Goal: Task Accomplishment & Management: Use online tool/utility

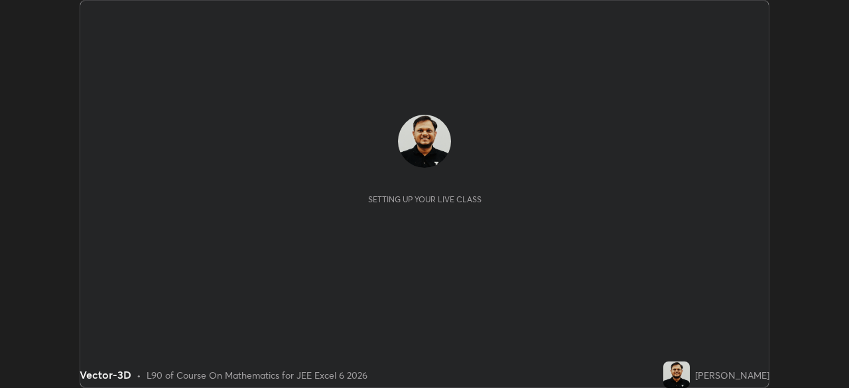
scroll to position [388, 849]
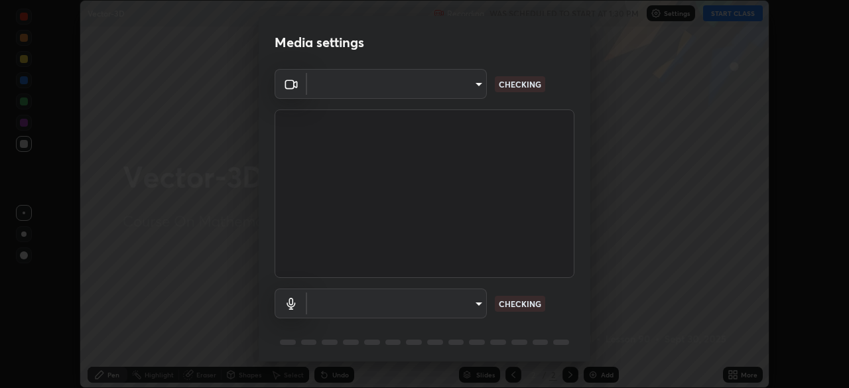
click at [475, 309] on body "Erase all Vector-3D Recording WAS SCHEDULED TO START AT 1:30 PM Settings START …" at bounding box center [424, 194] width 849 height 388
type input "9233a0e0a263b929919b735b0f084d3bf96293af2dbdf5f4a7f48b79dee29d39"
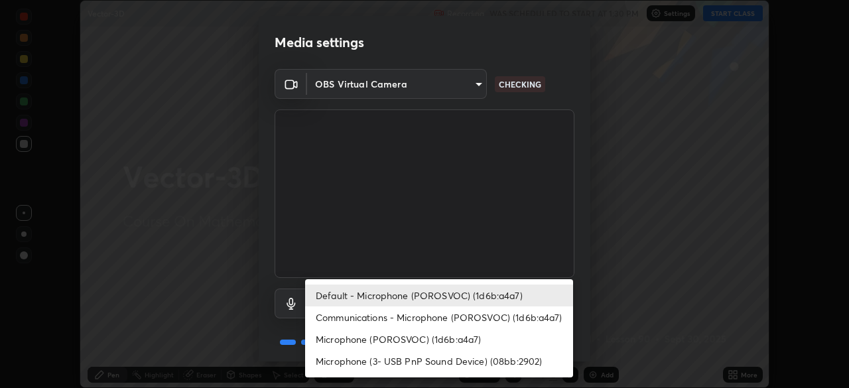
click at [443, 316] on li "Communications - Microphone (POROSVOC) (1d6b:a4a7)" at bounding box center [439, 318] width 268 height 22
type input "communications"
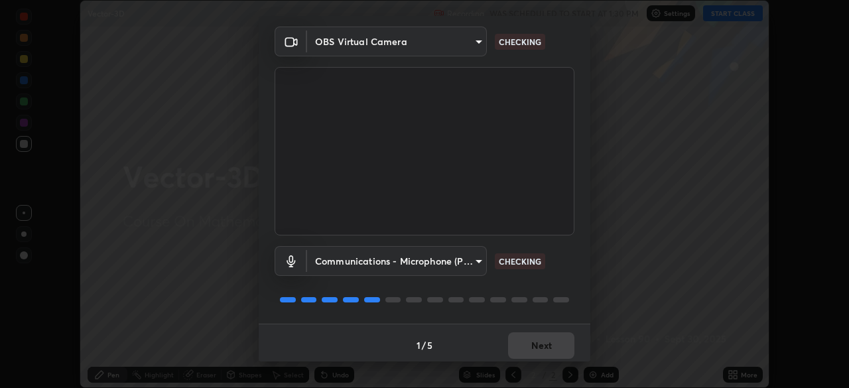
scroll to position [47, 0]
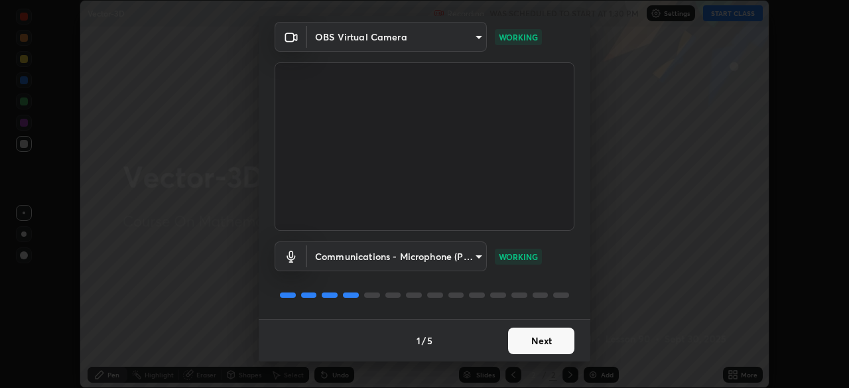
click at [530, 338] on button "Next" at bounding box center [541, 341] width 66 height 27
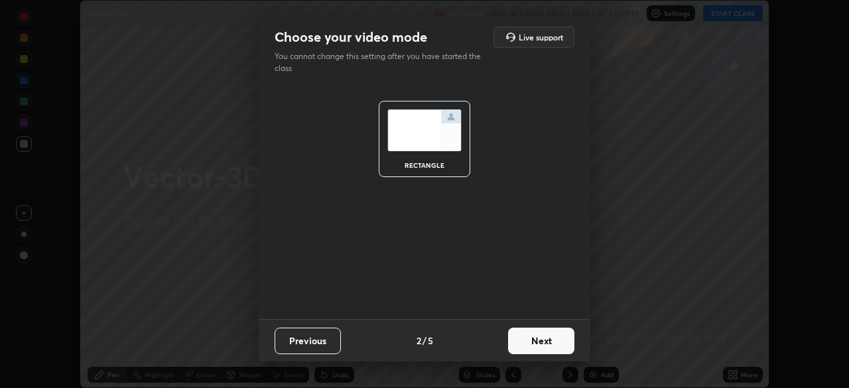
click at [537, 340] on button "Next" at bounding box center [541, 341] width 66 height 27
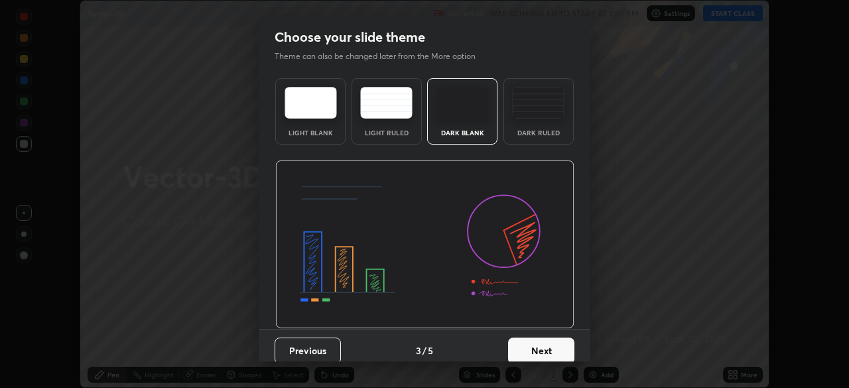
click at [541, 344] on button "Next" at bounding box center [541, 351] width 66 height 27
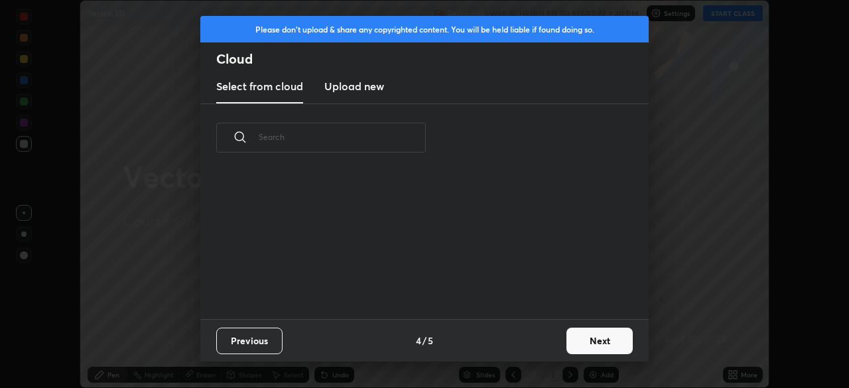
scroll to position [147, 426]
click at [577, 340] on button "Next" at bounding box center [600, 341] width 66 height 27
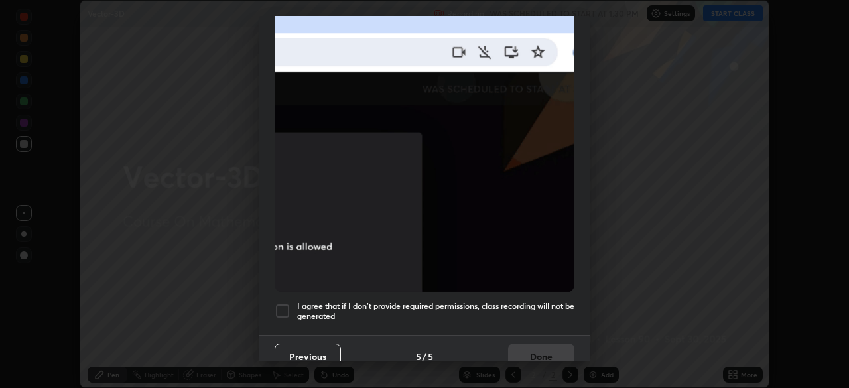
scroll to position [318, 0]
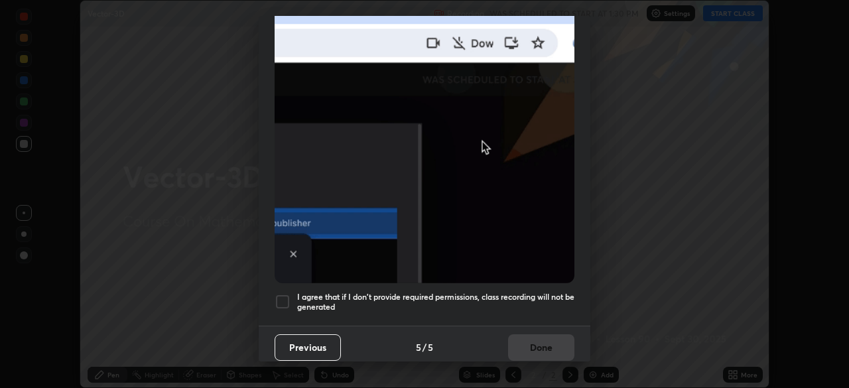
click at [287, 298] on div at bounding box center [283, 302] width 16 height 16
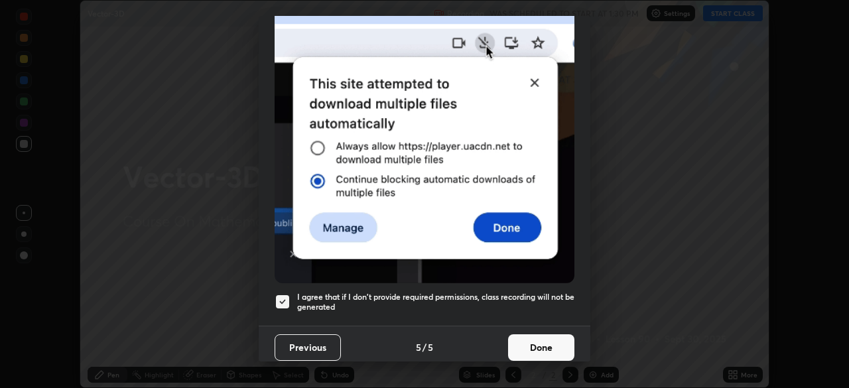
click at [523, 341] on button "Done" at bounding box center [541, 347] width 66 height 27
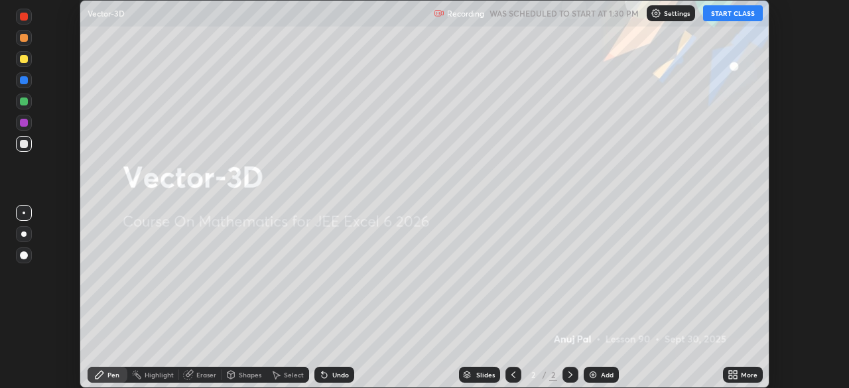
click at [724, 15] on button "START CLASS" at bounding box center [733, 13] width 60 height 16
click at [734, 371] on icon at bounding box center [735, 372] width 3 height 3
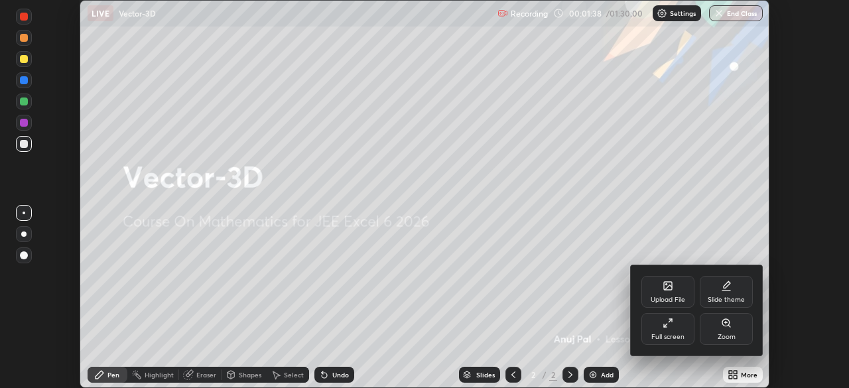
click at [728, 330] on div "Zoom" at bounding box center [726, 329] width 53 height 32
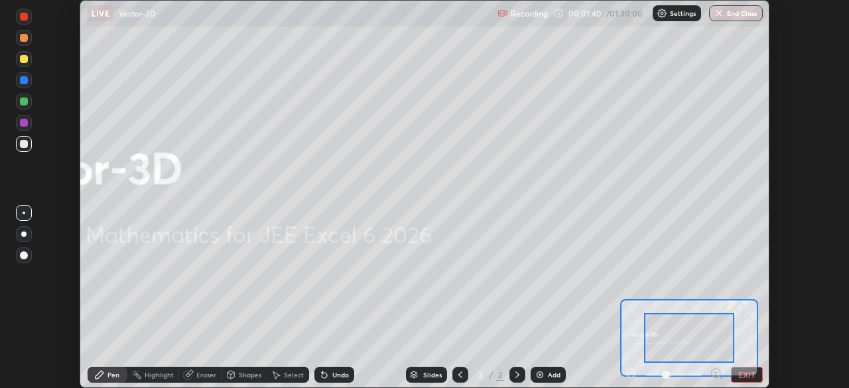
click at [736, 372] on button "EXIT" at bounding box center [747, 375] width 32 height 16
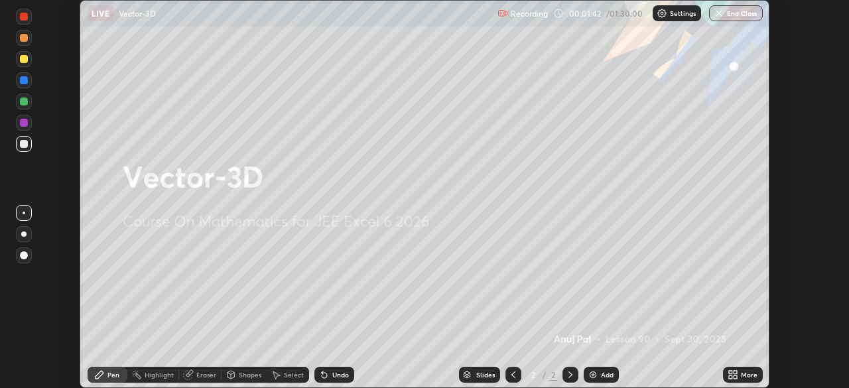
click at [571, 371] on icon at bounding box center [570, 375] width 11 height 11
click at [596, 376] on img at bounding box center [593, 375] width 11 height 11
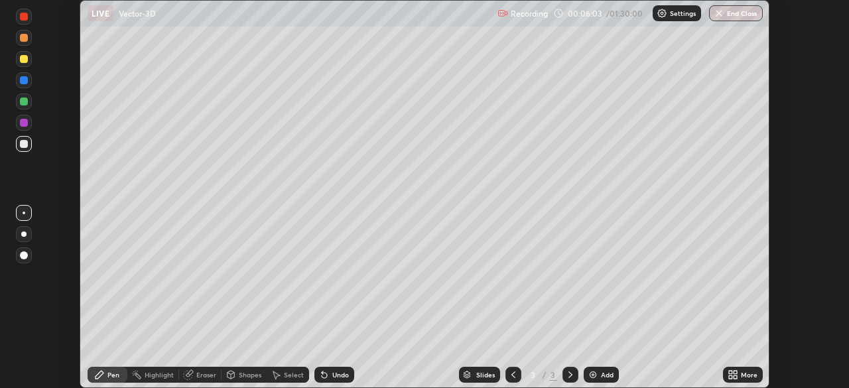
click at [670, 13] on p "Settings" at bounding box center [683, 13] width 26 height 7
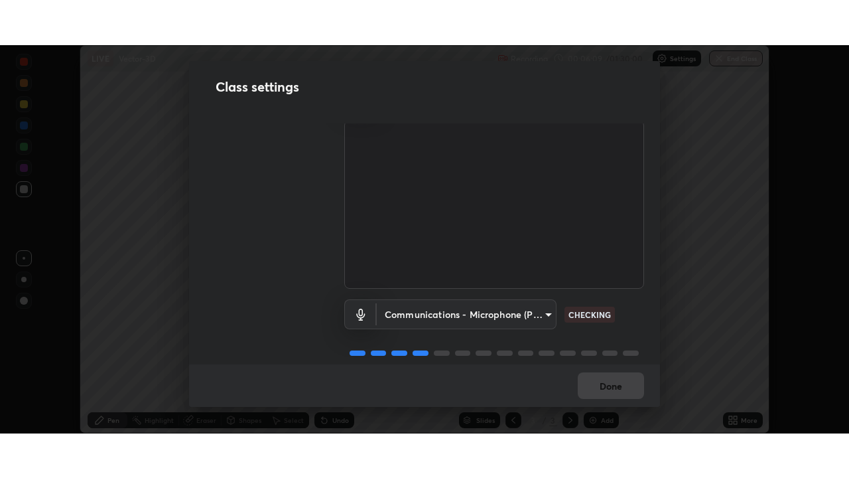
scroll to position [60, 0]
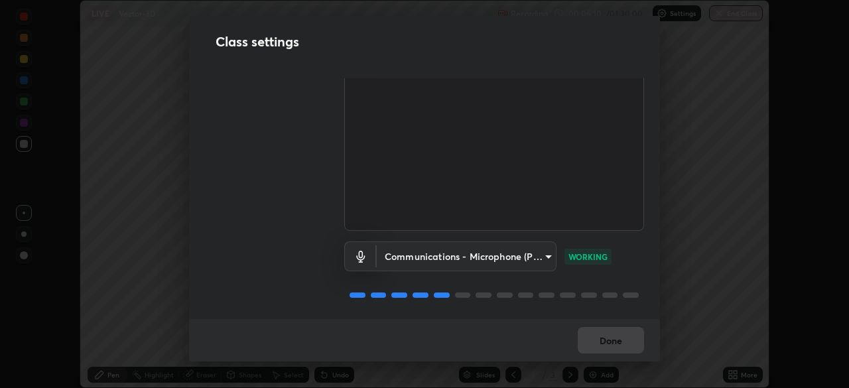
click at [611, 329] on div "Done" at bounding box center [424, 340] width 471 height 42
click at [612, 334] on div "Done" at bounding box center [424, 340] width 471 height 42
click at [614, 340] on div "Done" at bounding box center [424, 340] width 471 height 42
click at [612, 344] on div "Done" at bounding box center [424, 340] width 471 height 42
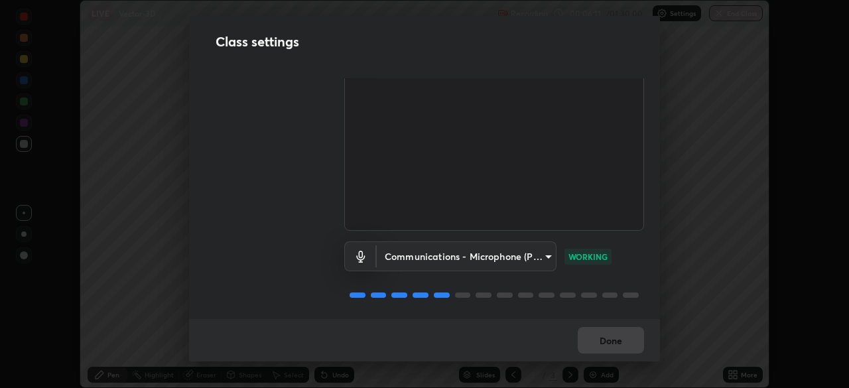
click at [612, 345] on button "Done" at bounding box center [611, 340] width 66 height 27
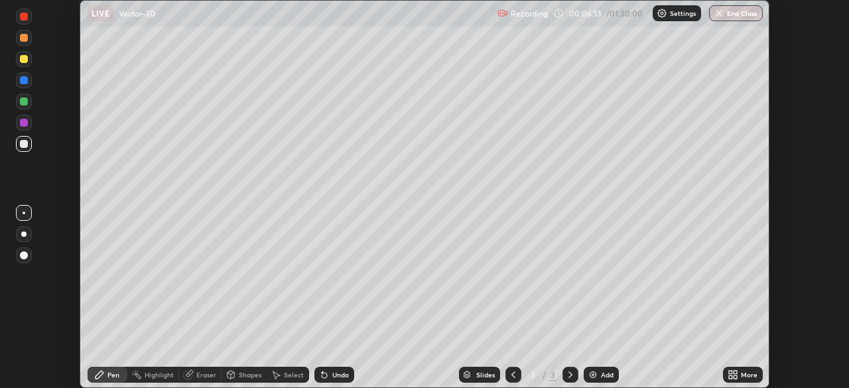
click at [669, 17] on div "Settings" at bounding box center [677, 13] width 48 height 16
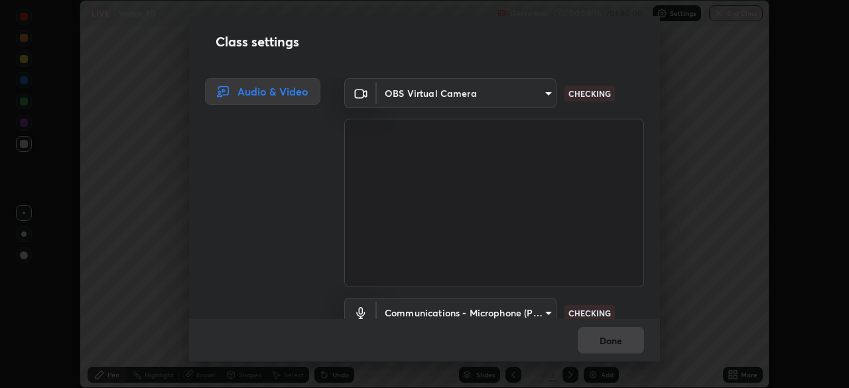
click at [436, 94] on body "Erase all LIVE Vector-3D Recording 00:06:15 / 01:30:00 Settings End Class Setti…" at bounding box center [424, 194] width 849 height 388
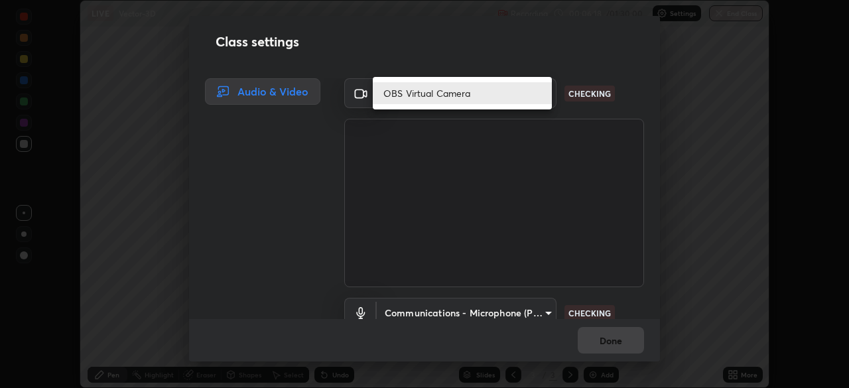
click at [431, 96] on li "OBS Virtual Camera" at bounding box center [462, 93] width 179 height 22
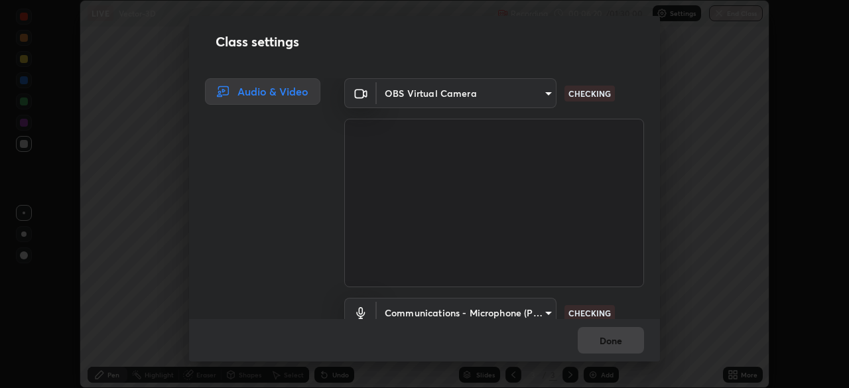
click at [620, 345] on div "Done" at bounding box center [424, 340] width 471 height 42
click at [618, 342] on div "Done" at bounding box center [424, 340] width 471 height 42
click at [617, 348] on div "Done" at bounding box center [424, 340] width 471 height 42
click at [617, 338] on div "Done" at bounding box center [424, 340] width 471 height 42
click at [618, 338] on div "Done" at bounding box center [424, 340] width 471 height 42
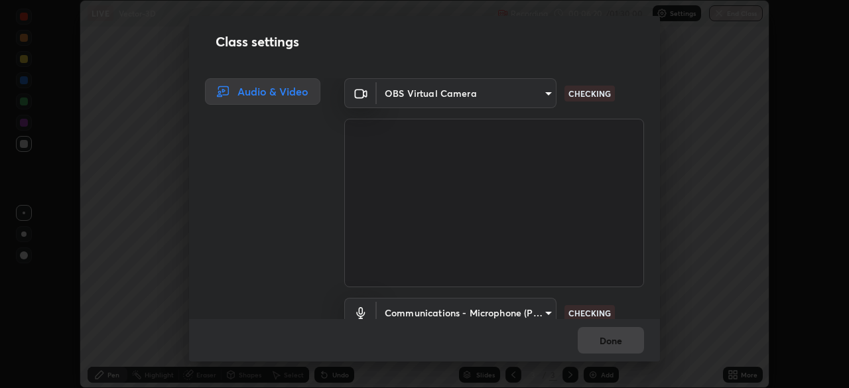
click at [616, 339] on div "Done" at bounding box center [424, 340] width 471 height 42
click at [619, 350] on div "Done" at bounding box center [424, 340] width 471 height 42
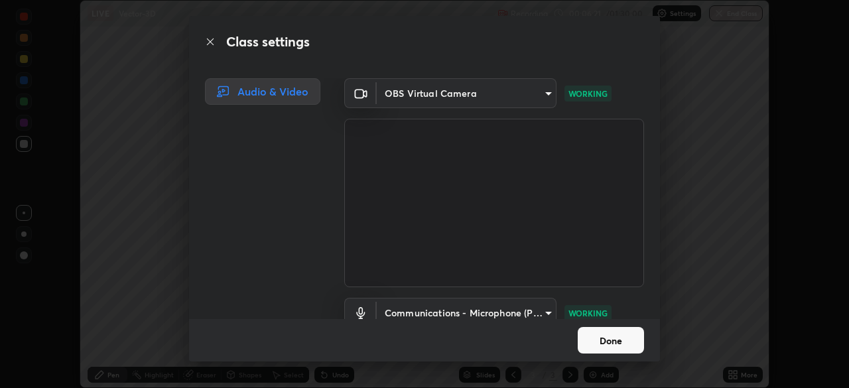
click at [618, 341] on button "Done" at bounding box center [611, 340] width 66 height 27
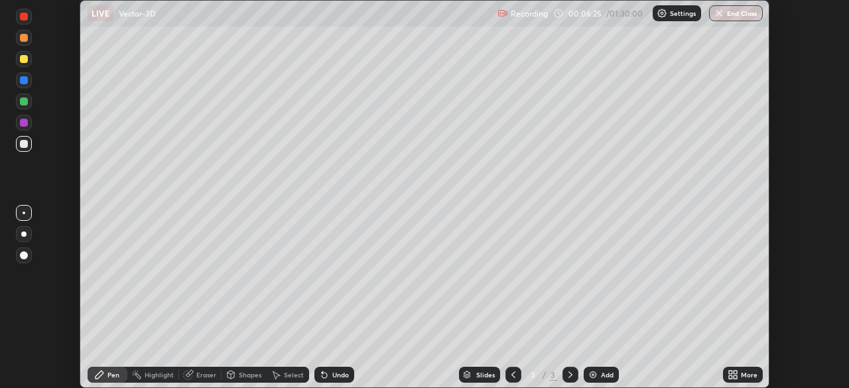
click at [340, 374] on div "Undo" at bounding box center [340, 375] width 17 height 7
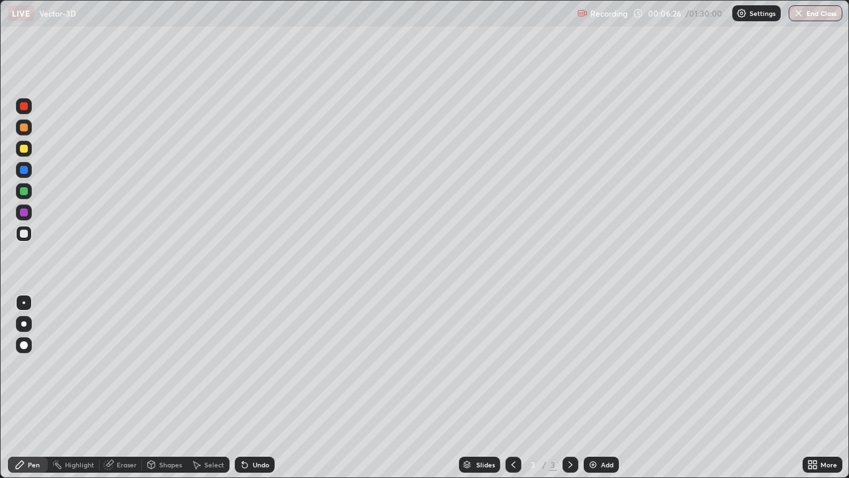
scroll to position [478, 849]
click at [249, 387] on div "Undo" at bounding box center [255, 464] width 40 height 16
click at [25, 127] on div at bounding box center [24, 127] width 8 height 8
click at [25, 149] on div at bounding box center [24, 149] width 8 height 8
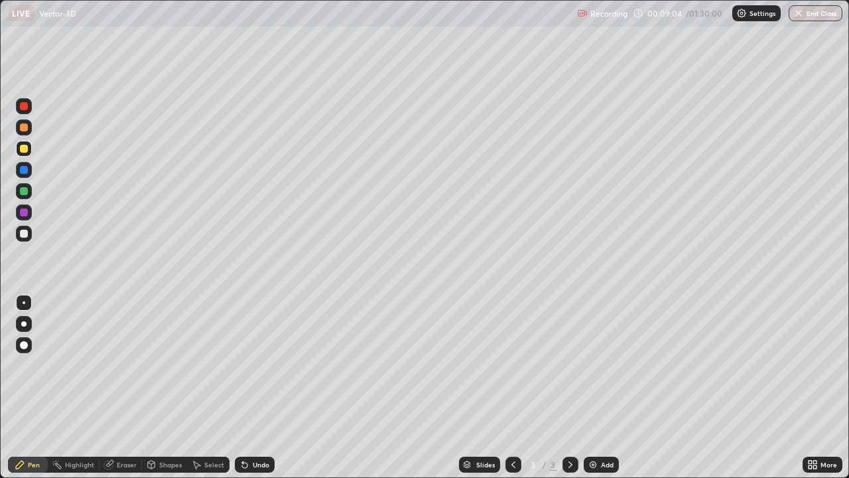
click at [259, 387] on div "Undo" at bounding box center [261, 464] width 17 height 7
click at [259, 387] on div "Undo" at bounding box center [255, 464] width 40 height 16
click at [137, 387] on div "Eraser" at bounding box center [121, 464] width 42 height 16
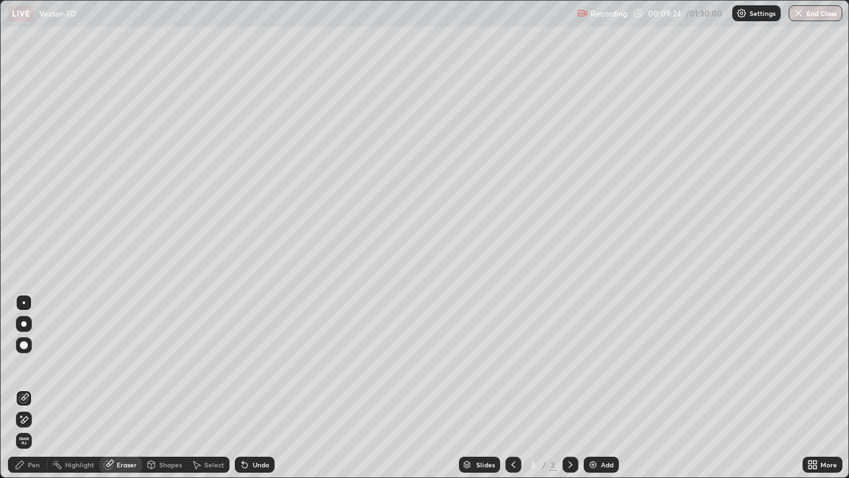
click at [40, 387] on div "Pen" at bounding box center [28, 464] width 40 height 16
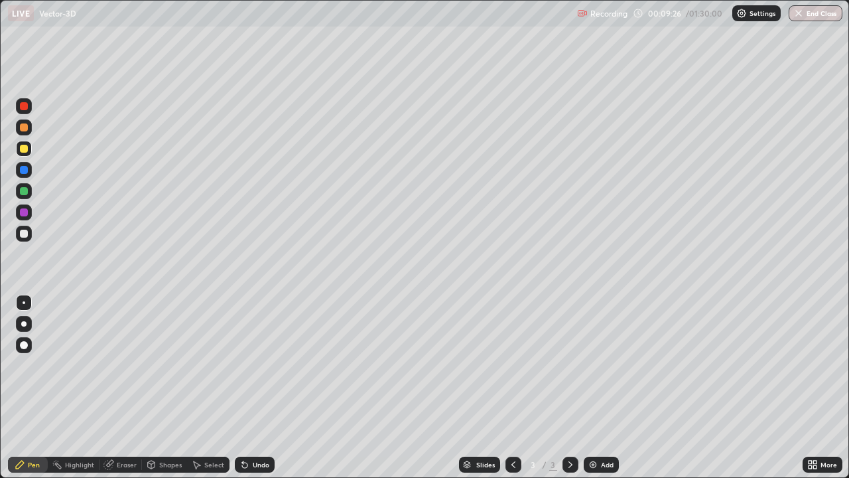
click at [24, 192] on div at bounding box center [24, 191] width 8 height 8
click at [260, 387] on div "Undo" at bounding box center [261, 464] width 17 height 7
click at [27, 233] on div at bounding box center [24, 234] width 8 height 8
click at [27, 149] on div at bounding box center [24, 149] width 8 height 8
click at [27, 230] on div at bounding box center [24, 234] width 8 height 8
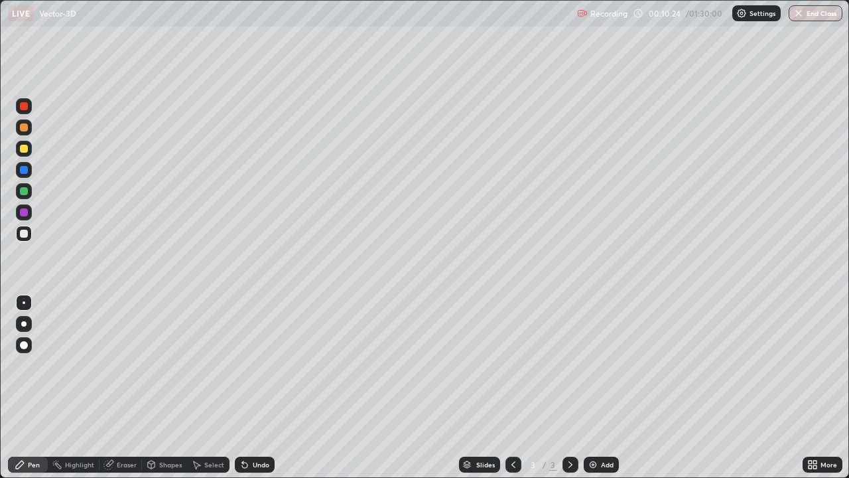
click at [259, 387] on div "Undo" at bounding box center [261, 464] width 17 height 7
click at [260, 387] on div "Undo" at bounding box center [261, 464] width 17 height 7
click at [264, 387] on div "Undo" at bounding box center [261, 464] width 17 height 7
click at [27, 191] on div at bounding box center [24, 191] width 8 height 8
click at [25, 234] on div at bounding box center [24, 234] width 8 height 8
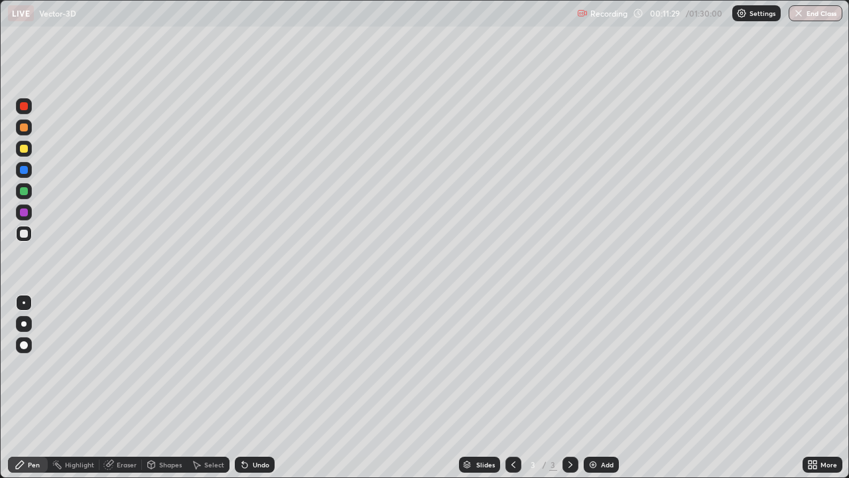
click at [255, 387] on div "Undo" at bounding box center [261, 464] width 17 height 7
click at [25, 190] on div at bounding box center [24, 191] width 8 height 8
click at [123, 387] on div "Eraser" at bounding box center [127, 464] width 20 height 7
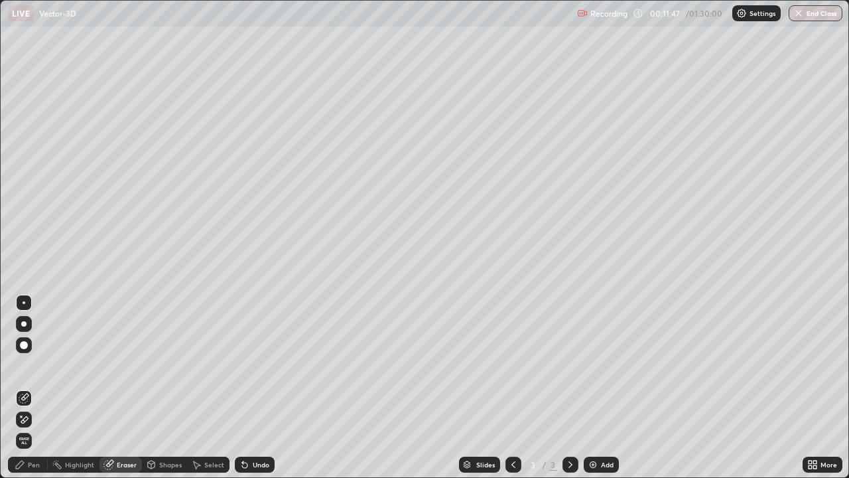
click at [35, 387] on div "Pen" at bounding box center [34, 464] width 12 height 7
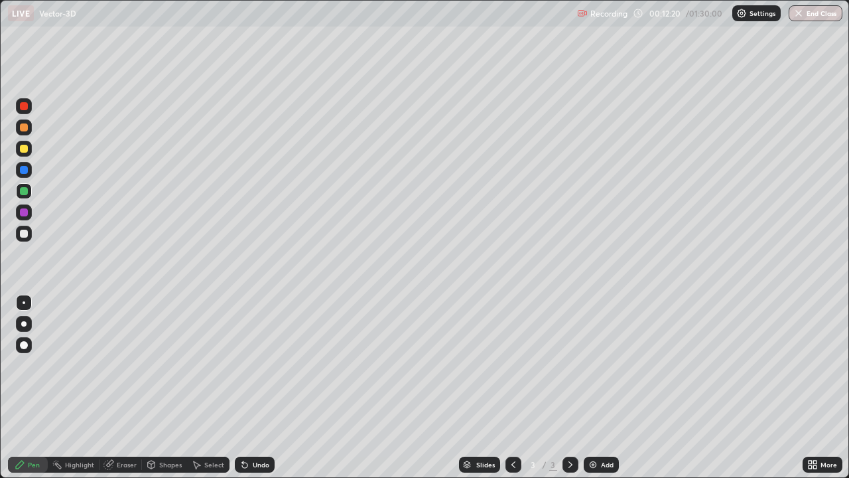
click at [27, 128] on div at bounding box center [24, 127] width 8 height 8
click at [601, 387] on div "Add" at bounding box center [607, 464] width 13 height 7
click at [22, 240] on div at bounding box center [24, 234] width 16 height 16
click at [255, 387] on div "Undo" at bounding box center [255, 464] width 40 height 16
click at [256, 387] on div "Undo" at bounding box center [255, 464] width 40 height 16
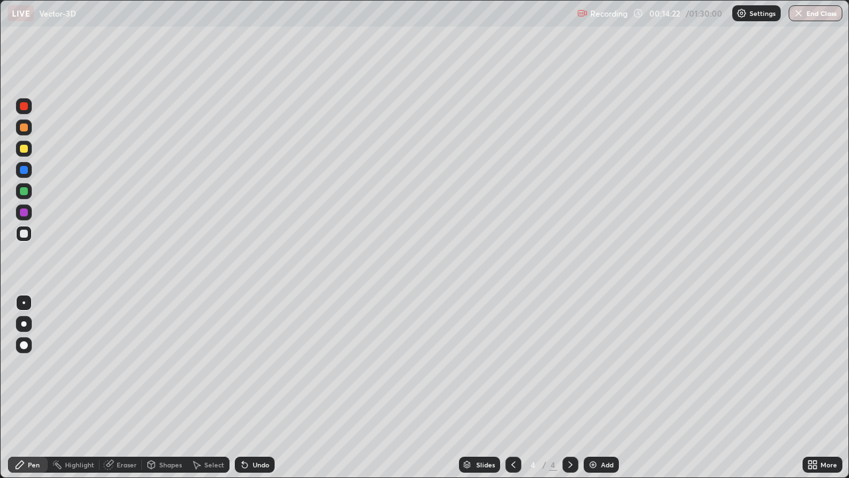
click at [26, 149] on div at bounding box center [24, 149] width 8 height 8
click at [251, 387] on div "Undo" at bounding box center [255, 464] width 40 height 16
click at [253, 387] on div "Undo" at bounding box center [261, 464] width 17 height 7
click at [22, 236] on div at bounding box center [24, 234] width 8 height 8
click at [25, 149] on div at bounding box center [24, 149] width 8 height 8
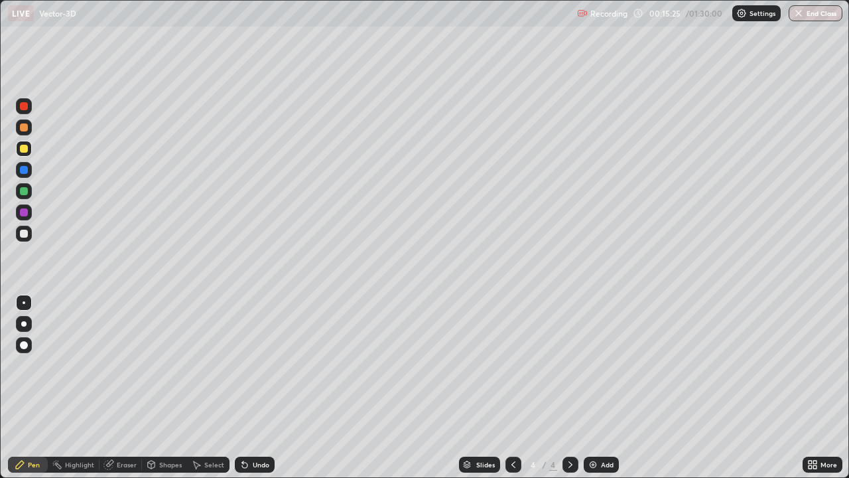
click at [26, 232] on div at bounding box center [24, 234] width 8 height 8
click at [23, 170] on div at bounding box center [24, 170] width 8 height 8
click at [27, 127] on div at bounding box center [24, 127] width 8 height 8
click at [265, 387] on div "Undo" at bounding box center [261, 464] width 17 height 7
click at [270, 387] on div "Undo" at bounding box center [255, 464] width 40 height 16
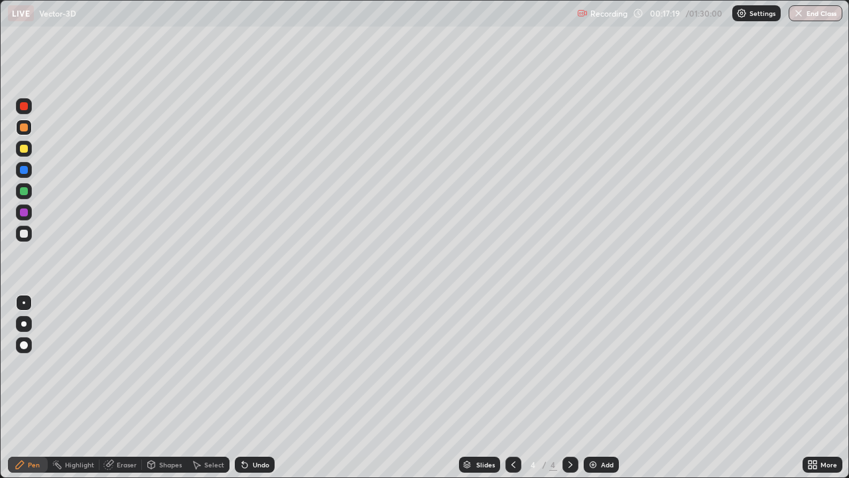
click at [25, 191] on div at bounding box center [24, 191] width 8 height 8
click at [255, 387] on div "Undo" at bounding box center [255, 464] width 40 height 16
click at [25, 149] on div at bounding box center [24, 149] width 8 height 8
click at [258, 387] on div "Undo" at bounding box center [255, 464] width 40 height 16
click at [255, 387] on div "Undo" at bounding box center [255, 464] width 40 height 16
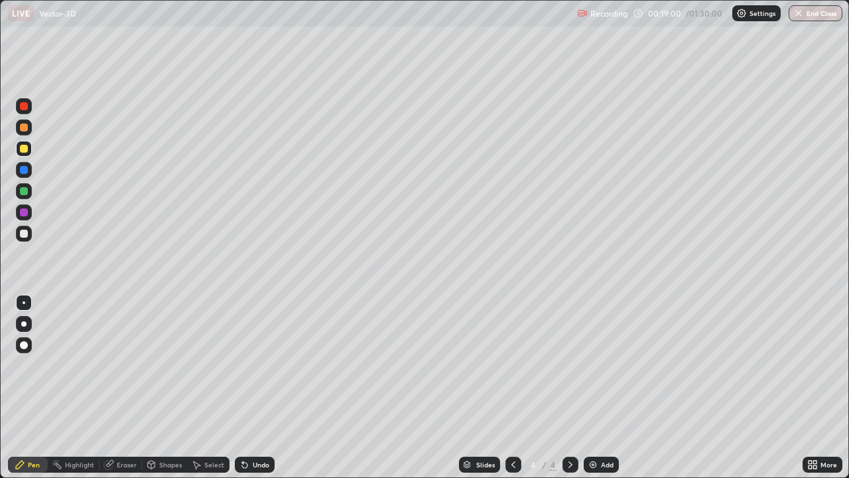
click at [25, 232] on div at bounding box center [24, 234] width 8 height 8
click at [257, 387] on div "Undo" at bounding box center [261, 464] width 17 height 7
click at [259, 387] on div "Undo" at bounding box center [261, 464] width 17 height 7
click at [596, 387] on img at bounding box center [593, 464] width 11 height 11
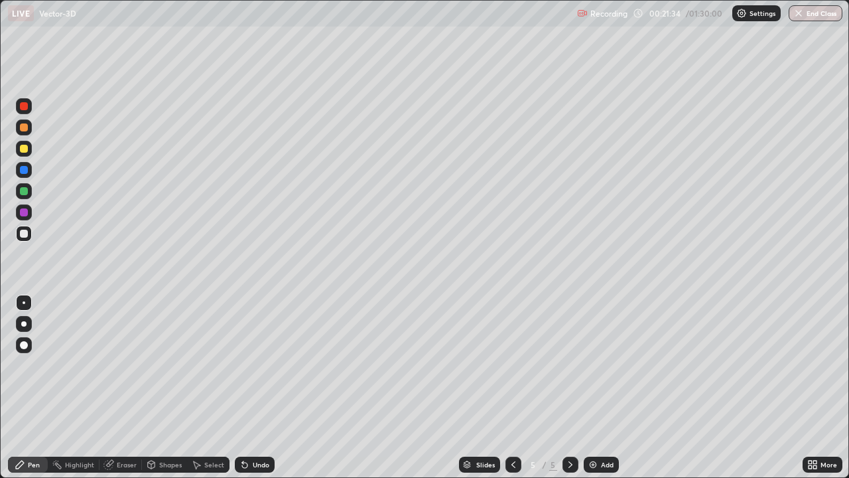
click at [27, 192] on div at bounding box center [24, 191] width 8 height 8
click at [253, 387] on div "Undo" at bounding box center [261, 464] width 17 height 7
click at [22, 149] on div at bounding box center [24, 149] width 8 height 8
click at [25, 188] on div at bounding box center [24, 191] width 8 height 8
click at [268, 387] on div "Undo" at bounding box center [255, 464] width 40 height 16
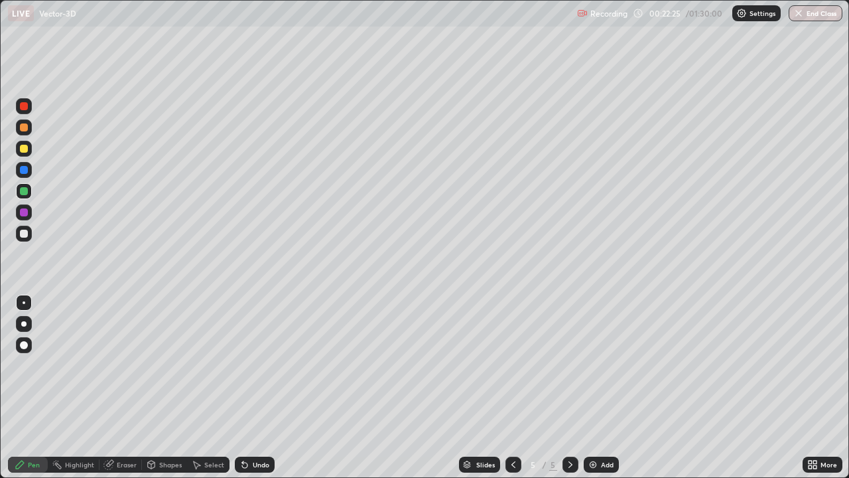
click at [269, 387] on div "Undo" at bounding box center [255, 464] width 40 height 16
click at [24, 148] on div at bounding box center [24, 149] width 8 height 8
click at [512, 387] on icon at bounding box center [513, 464] width 11 height 11
click at [569, 387] on icon at bounding box center [570, 464] width 11 height 11
click at [25, 235] on div at bounding box center [24, 234] width 8 height 8
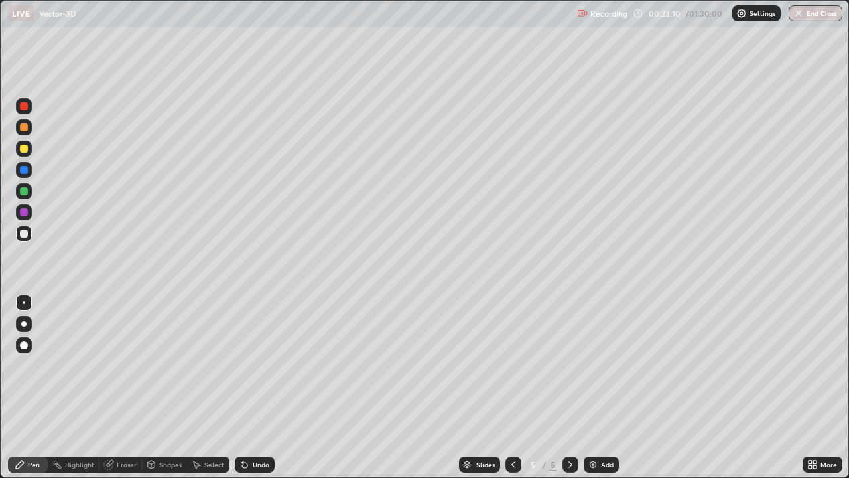
click at [253, 387] on div "Undo" at bounding box center [255, 464] width 40 height 16
click at [255, 387] on div "Undo" at bounding box center [261, 464] width 17 height 7
click at [257, 387] on div "Undo" at bounding box center [261, 464] width 17 height 7
click at [22, 190] on div at bounding box center [24, 191] width 8 height 8
click at [25, 149] on div at bounding box center [24, 149] width 8 height 8
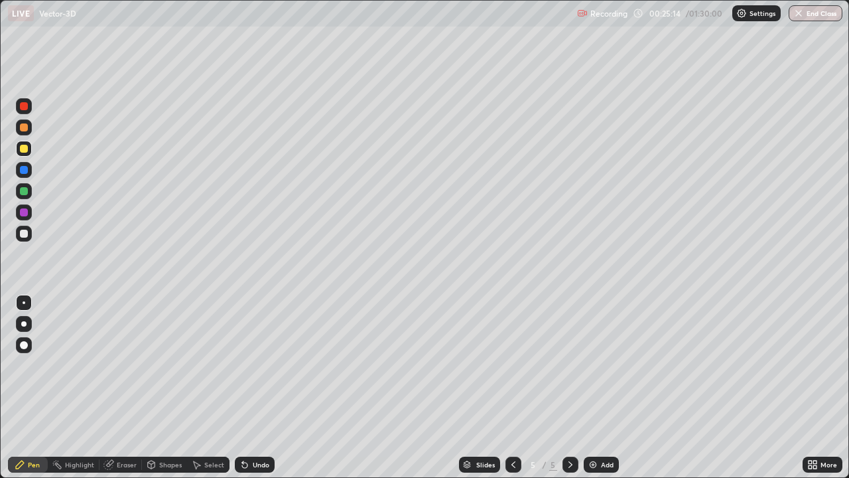
click at [29, 125] on div at bounding box center [24, 127] width 16 height 16
click at [601, 387] on div "Add" at bounding box center [607, 464] width 13 height 7
click at [266, 387] on div "Undo" at bounding box center [261, 464] width 17 height 7
click at [255, 387] on div "Undo" at bounding box center [255, 464] width 40 height 16
click at [249, 387] on div "Undo" at bounding box center [255, 464] width 40 height 16
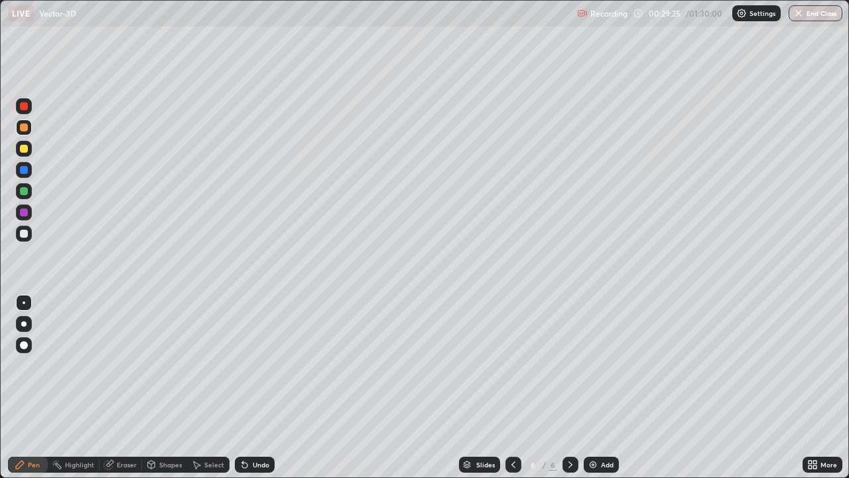
click at [27, 234] on div at bounding box center [24, 234] width 8 height 8
click at [261, 387] on div "Undo" at bounding box center [261, 464] width 17 height 7
click at [259, 387] on div "Undo" at bounding box center [261, 464] width 17 height 7
click at [264, 387] on div "Undo" at bounding box center [261, 464] width 17 height 7
click at [122, 387] on div "Eraser" at bounding box center [127, 464] width 20 height 7
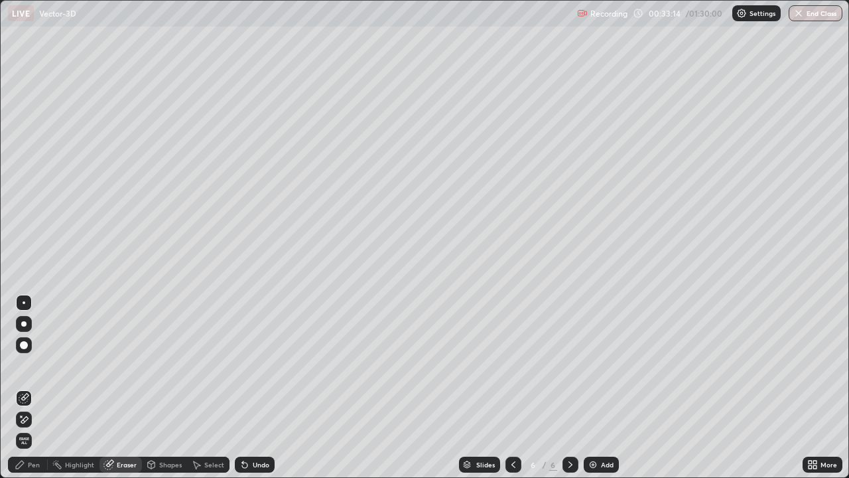
click at [35, 387] on div "Pen" at bounding box center [34, 464] width 12 height 7
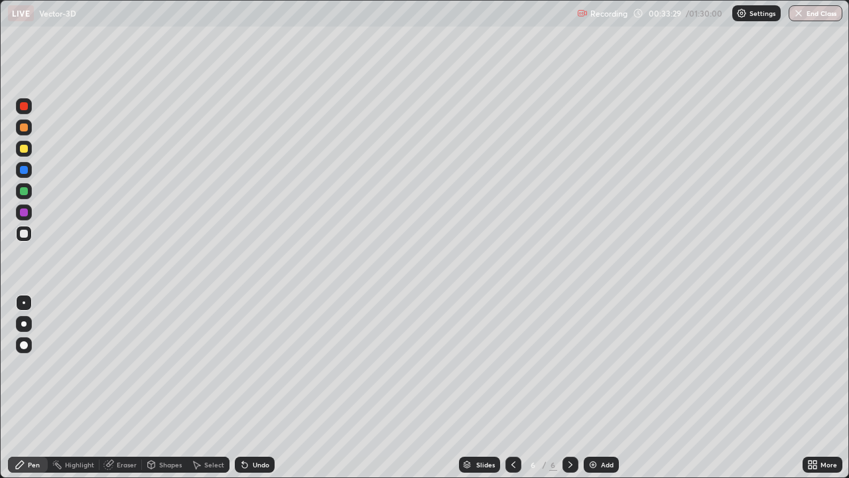
click at [261, 387] on div "Undo" at bounding box center [261, 464] width 17 height 7
click at [596, 387] on img at bounding box center [593, 464] width 11 height 11
click at [23, 131] on div at bounding box center [24, 127] width 8 height 8
click at [29, 235] on div at bounding box center [24, 234] width 16 height 16
click at [25, 193] on div at bounding box center [24, 191] width 8 height 8
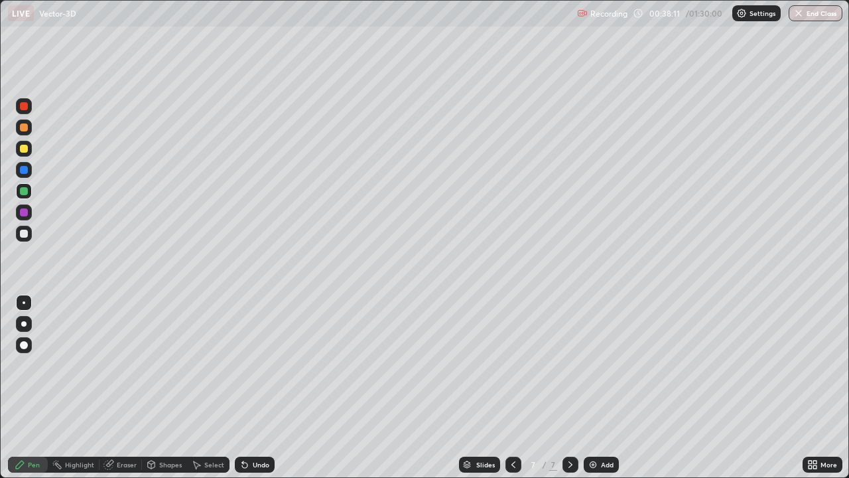
click at [253, 387] on div "Undo" at bounding box center [261, 464] width 17 height 7
click at [265, 387] on div "Undo" at bounding box center [261, 464] width 17 height 7
click at [261, 387] on div "Undo" at bounding box center [261, 464] width 17 height 7
click at [23, 149] on div at bounding box center [24, 149] width 8 height 8
click at [25, 234] on div at bounding box center [24, 234] width 8 height 8
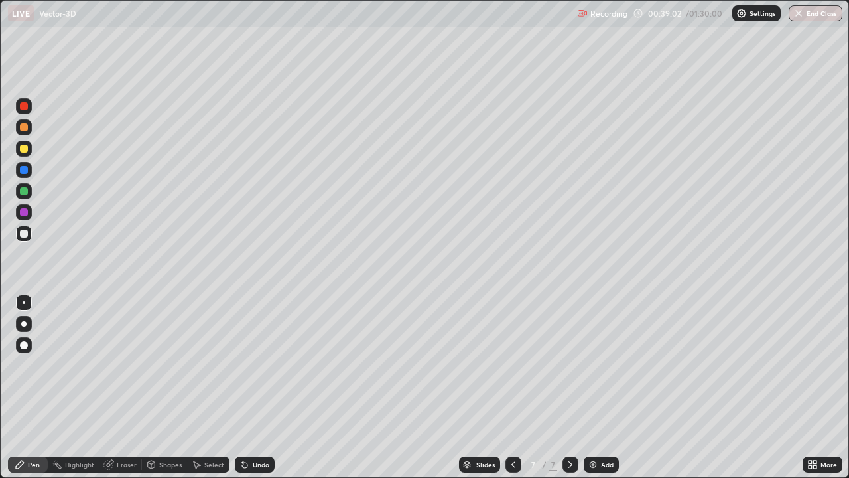
click at [257, 387] on div "Undo" at bounding box center [261, 464] width 17 height 7
click at [255, 387] on div "Undo" at bounding box center [261, 464] width 17 height 7
click at [253, 387] on div "Undo" at bounding box center [255, 464] width 40 height 16
click at [249, 387] on div "Undo" at bounding box center [255, 464] width 40 height 16
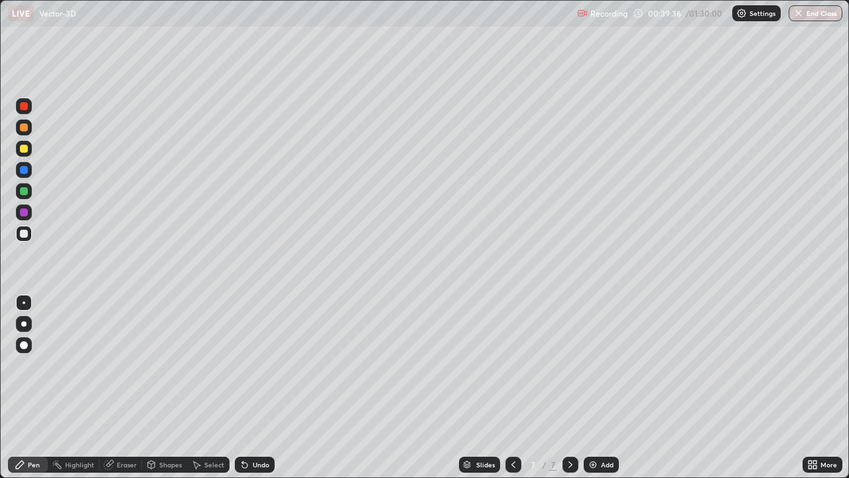
click at [257, 387] on div "Undo" at bounding box center [261, 464] width 17 height 7
click at [258, 387] on div "Undo" at bounding box center [261, 464] width 17 height 7
click at [260, 387] on div "Undo" at bounding box center [261, 464] width 17 height 7
click at [260, 387] on div "Undo" at bounding box center [255, 464] width 40 height 16
click at [25, 127] on div at bounding box center [24, 127] width 8 height 8
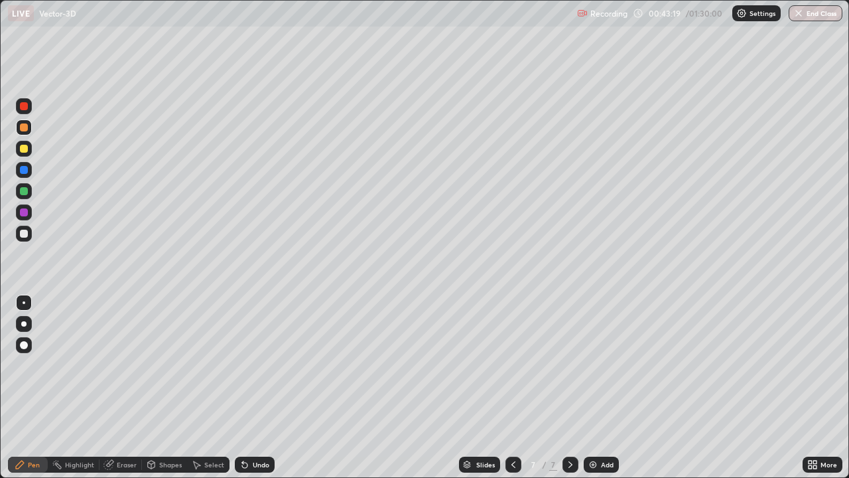
click at [605, 387] on div "Add" at bounding box center [607, 464] width 13 height 7
click at [267, 387] on div "Undo" at bounding box center [261, 464] width 17 height 7
click at [267, 387] on div "Undo" at bounding box center [255, 464] width 40 height 16
click at [269, 387] on div "Undo" at bounding box center [255, 464] width 40 height 16
click at [29, 236] on div at bounding box center [24, 234] width 16 height 16
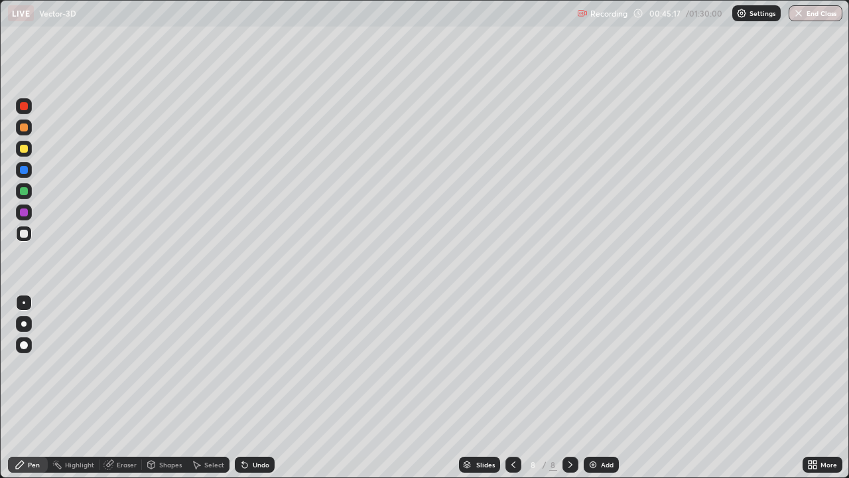
click at [253, 387] on div "Undo" at bounding box center [261, 464] width 17 height 7
click at [257, 387] on div "Undo" at bounding box center [261, 464] width 17 height 7
click at [261, 387] on div "Undo" at bounding box center [261, 464] width 17 height 7
click at [258, 387] on div "Undo" at bounding box center [261, 464] width 17 height 7
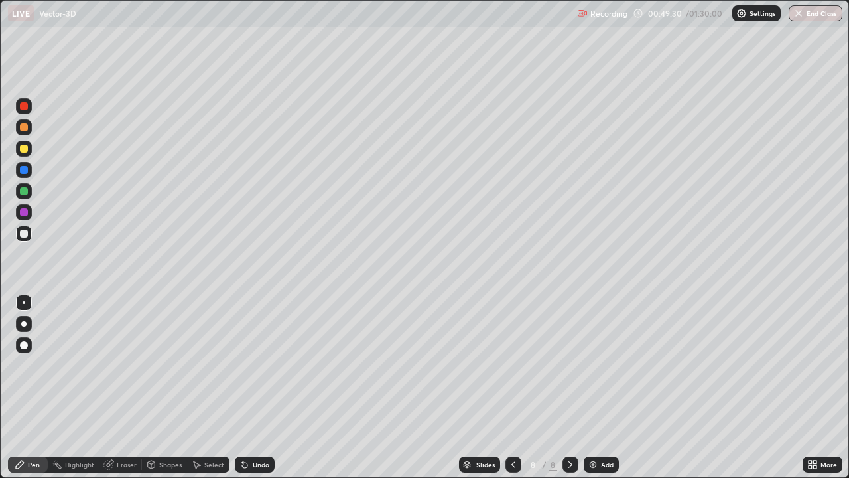
click at [253, 387] on div "Undo" at bounding box center [261, 464] width 17 height 7
click at [30, 125] on div at bounding box center [24, 127] width 16 height 16
click at [597, 387] on img at bounding box center [593, 464] width 11 height 11
click at [598, 387] on div "Add" at bounding box center [601, 464] width 35 height 16
click at [272, 387] on div "Undo" at bounding box center [255, 464] width 40 height 16
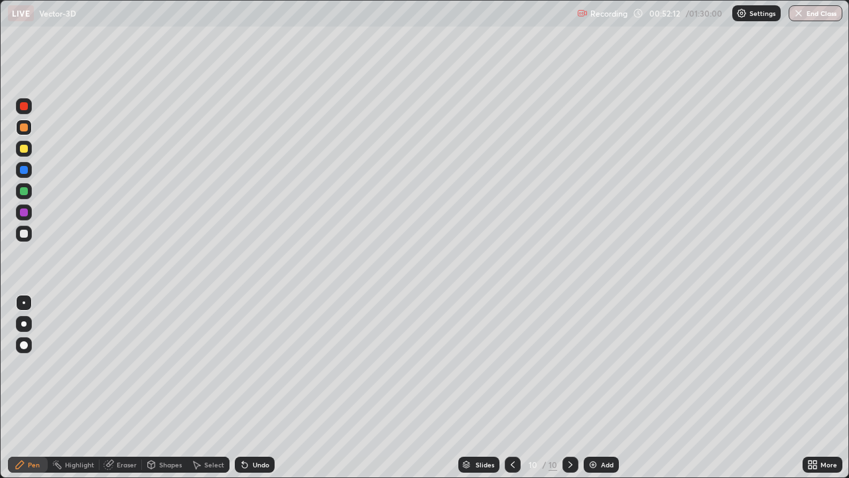
click at [267, 387] on div "Undo" at bounding box center [255, 464] width 40 height 16
click at [268, 387] on div "Undo" at bounding box center [255, 464] width 40 height 16
click at [26, 192] on div at bounding box center [24, 191] width 8 height 8
click at [25, 234] on div at bounding box center [24, 234] width 8 height 8
click at [513, 387] on icon at bounding box center [513, 464] width 11 height 11
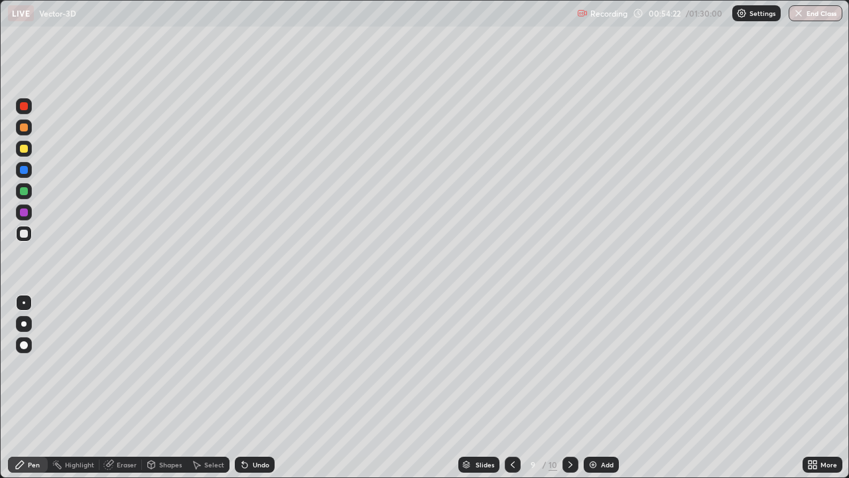
click at [261, 387] on div "Undo" at bounding box center [255, 464] width 40 height 16
click at [261, 387] on div "Undo" at bounding box center [261, 464] width 17 height 7
click at [267, 387] on div "Undo" at bounding box center [255, 464] width 40 height 16
click at [25, 214] on div at bounding box center [24, 212] width 8 height 8
click at [256, 387] on div "Undo" at bounding box center [261, 464] width 17 height 7
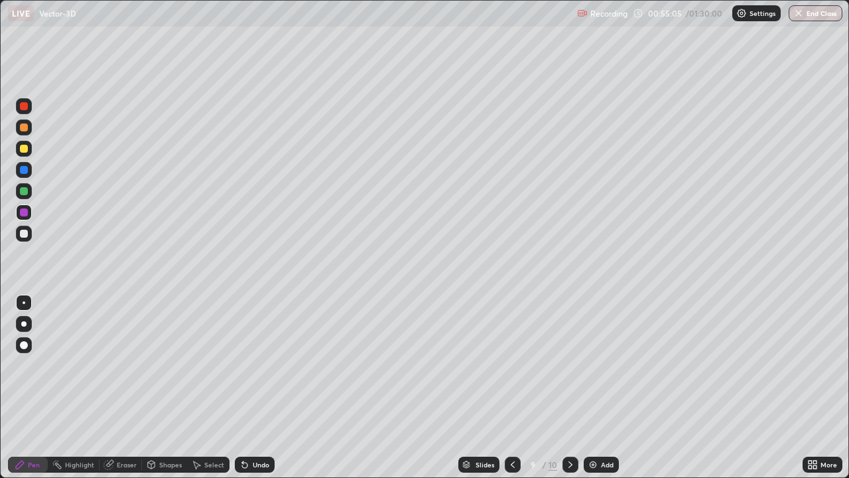
click at [255, 387] on div "Undo" at bounding box center [255, 464] width 40 height 16
click at [249, 387] on div "Undo" at bounding box center [255, 464] width 40 height 16
click at [258, 387] on div "Undo" at bounding box center [261, 464] width 17 height 7
click at [24, 234] on div at bounding box center [24, 234] width 8 height 8
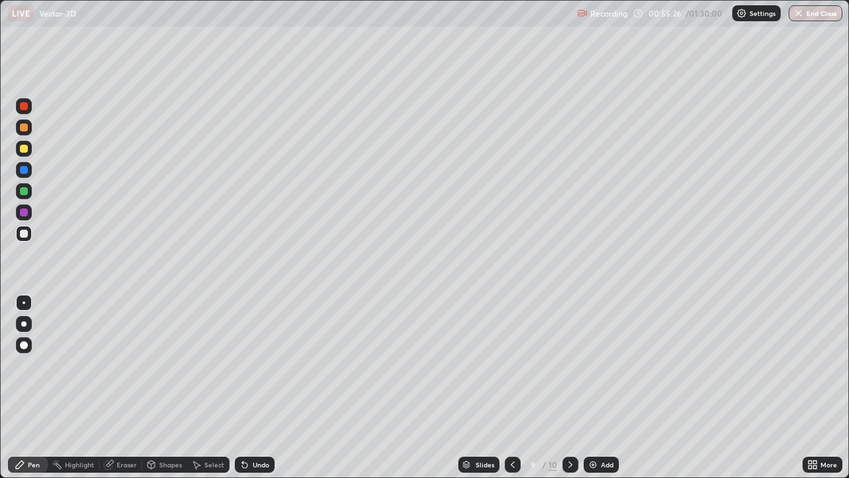
click at [249, 387] on div "Undo" at bounding box center [255, 464] width 40 height 16
click at [253, 387] on div "Undo" at bounding box center [261, 464] width 17 height 7
click at [569, 387] on icon at bounding box center [570, 464] width 11 height 11
click at [23, 212] on div at bounding box center [24, 212] width 8 height 8
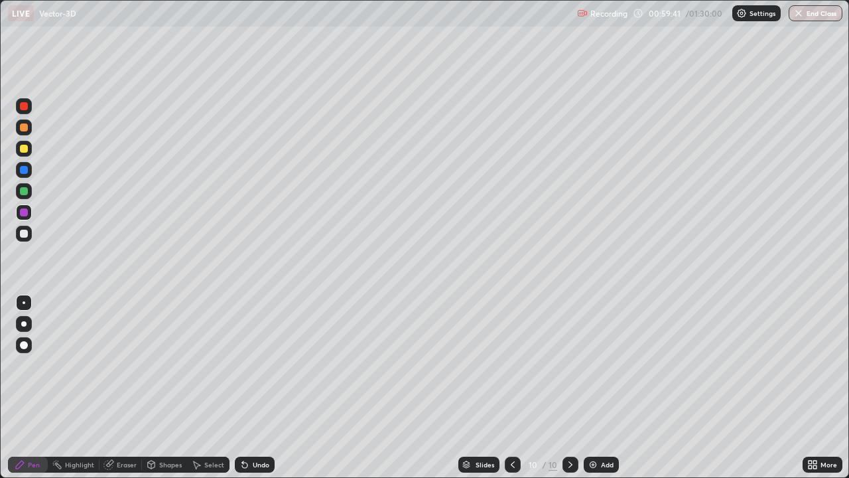
click at [249, 387] on div "Undo" at bounding box center [255, 464] width 40 height 16
click at [27, 237] on div at bounding box center [24, 234] width 16 height 16
click at [265, 387] on div "Undo" at bounding box center [255, 464] width 40 height 16
click at [261, 387] on div "Undo" at bounding box center [255, 464] width 40 height 16
click at [265, 387] on div "Undo" at bounding box center [261, 464] width 17 height 7
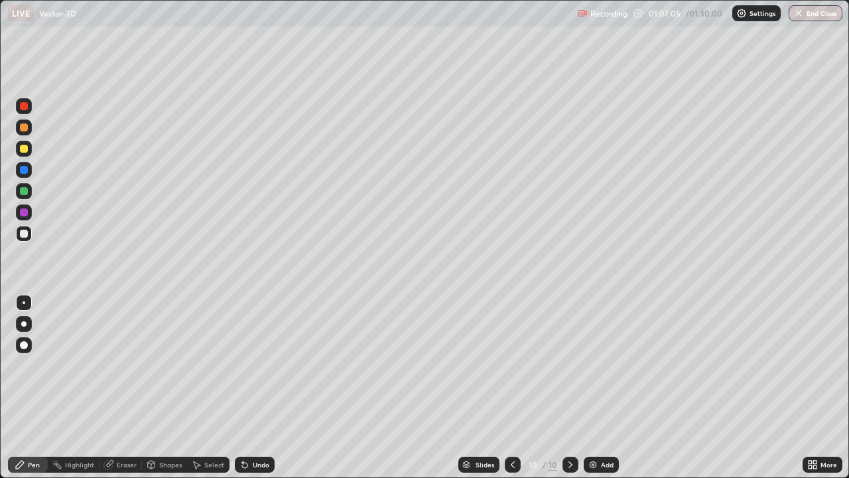
click at [598, 387] on div "Add" at bounding box center [601, 464] width 35 height 16
click at [596, 387] on img at bounding box center [593, 464] width 11 height 11
click at [513, 387] on icon at bounding box center [513, 464] width 11 height 11
click at [514, 387] on icon at bounding box center [513, 464] width 11 height 11
click at [133, 387] on div "Eraser" at bounding box center [127, 464] width 20 height 7
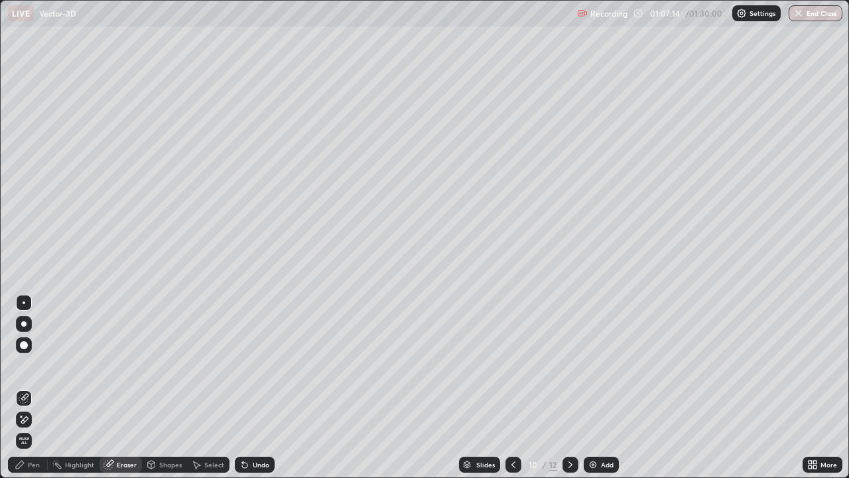
click at [38, 387] on div "Pen" at bounding box center [34, 464] width 12 height 7
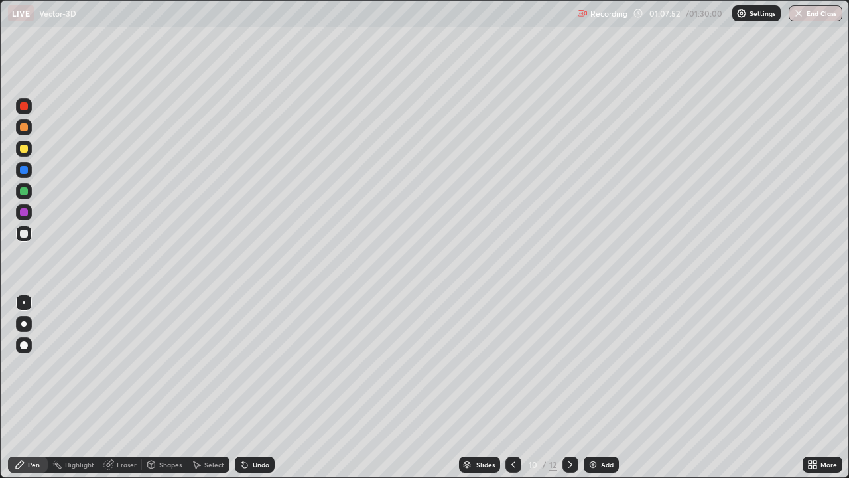
click at [133, 387] on div "Eraser" at bounding box center [127, 464] width 20 height 7
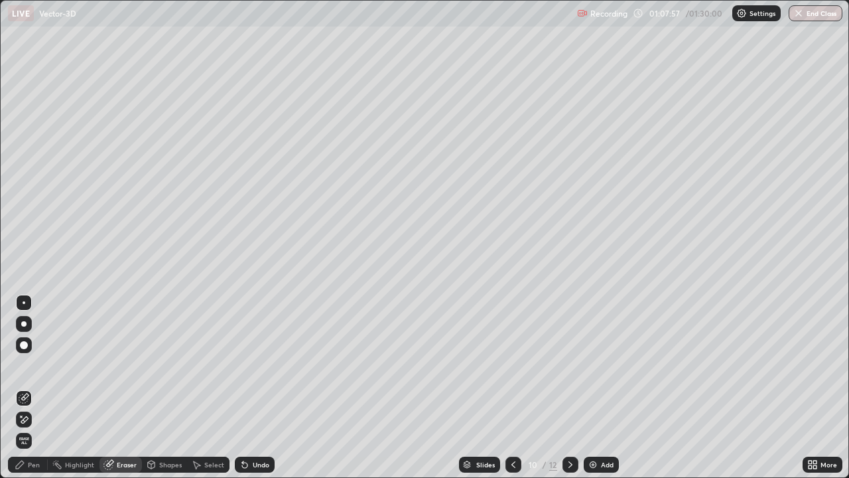
click at [31, 387] on div "Pen" at bounding box center [34, 464] width 12 height 7
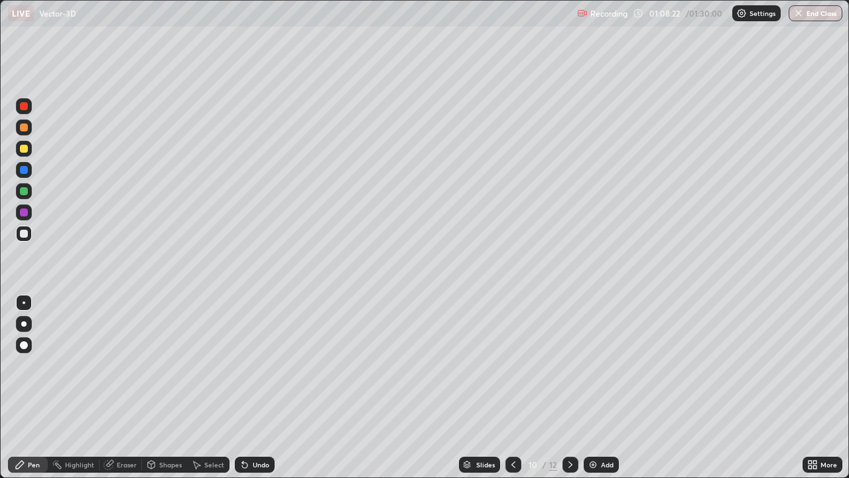
click at [125, 387] on div "Eraser" at bounding box center [121, 464] width 42 height 16
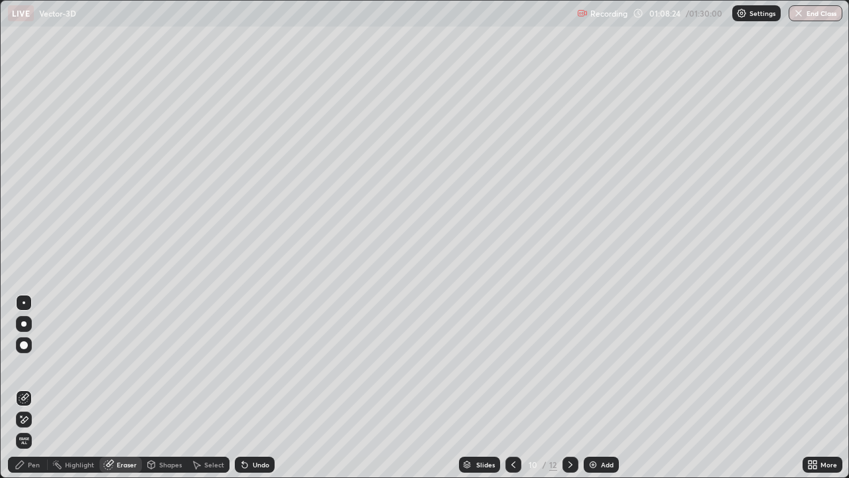
click at [36, 387] on div "Pen" at bounding box center [34, 464] width 12 height 7
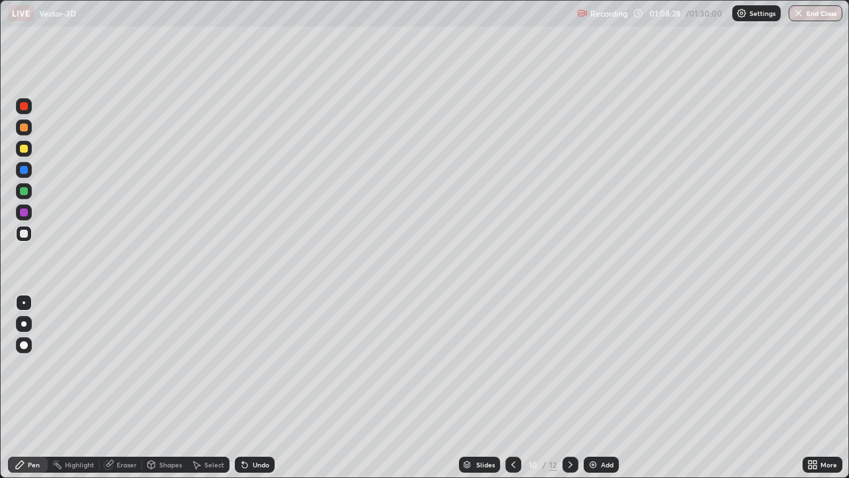
click at [251, 387] on div "Undo" at bounding box center [255, 464] width 40 height 16
click at [261, 387] on div "Undo" at bounding box center [261, 464] width 17 height 7
click at [21, 127] on div at bounding box center [24, 127] width 8 height 8
click at [569, 387] on icon at bounding box center [570, 464] width 11 height 11
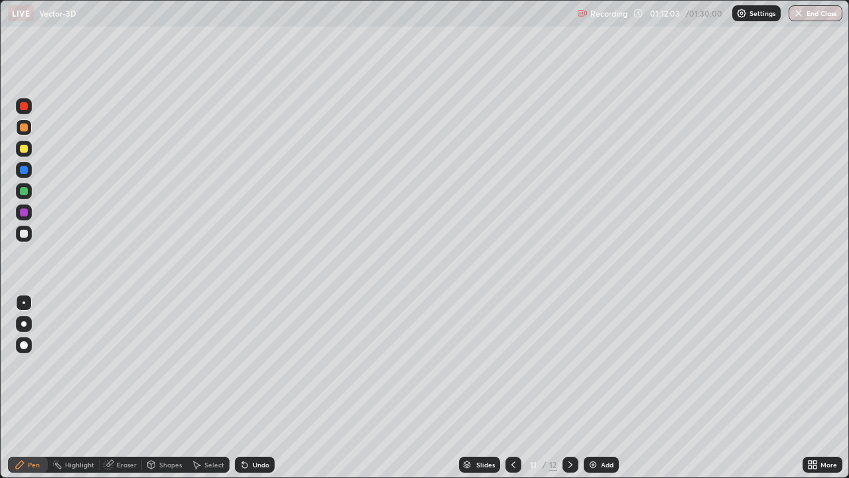
click at [29, 235] on div at bounding box center [24, 234] width 16 height 16
click at [258, 387] on div "Undo" at bounding box center [255, 464] width 40 height 16
click at [247, 387] on icon at bounding box center [245, 464] width 11 height 11
click at [802, 14] on img "button" at bounding box center [798, 13] width 11 height 11
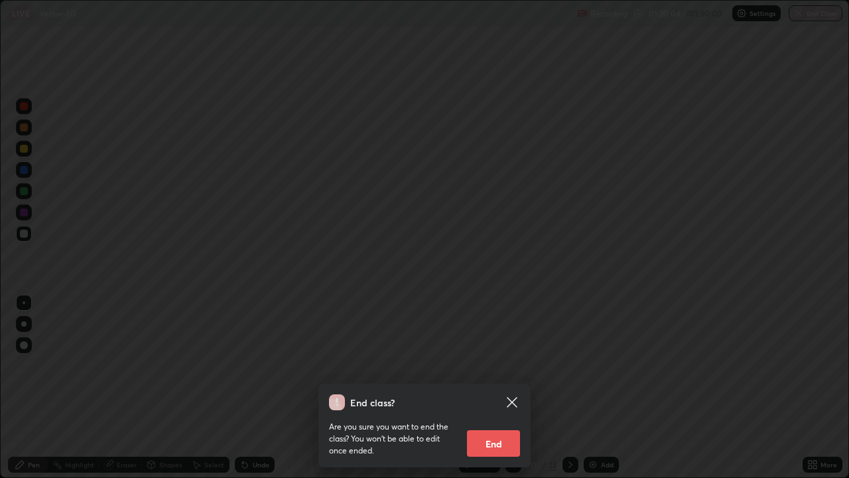
click at [501, 387] on button "End" at bounding box center [493, 443] width 53 height 27
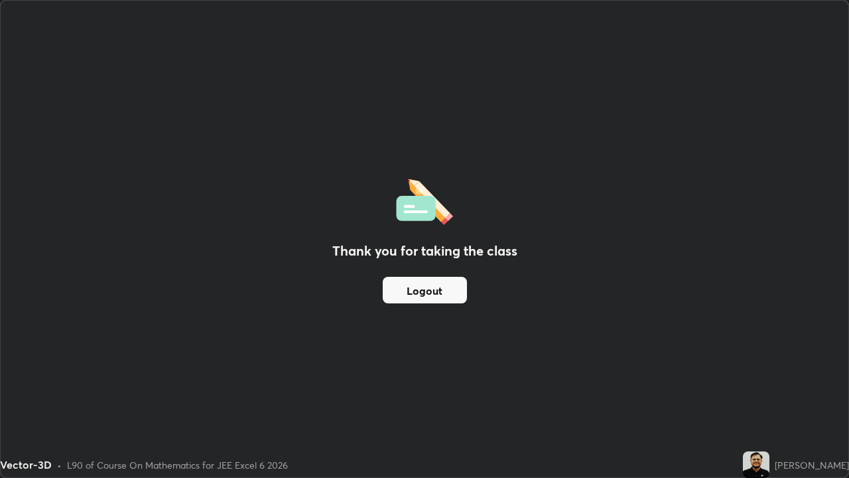
click at [454, 291] on button "Logout" at bounding box center [425, 290] width 84 height 27
